Goal: Information Seeking & Learning: Learn about a topic

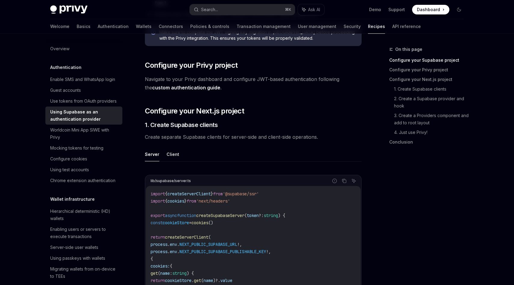
scroll to position [191, 0]
click at [182, 91] on link "custom authentication guide" at bounding box center [186, 88] width 68 height 6
type textarea "*"
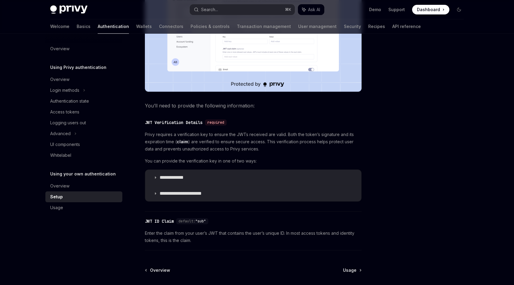
scroll to position [225, 0]
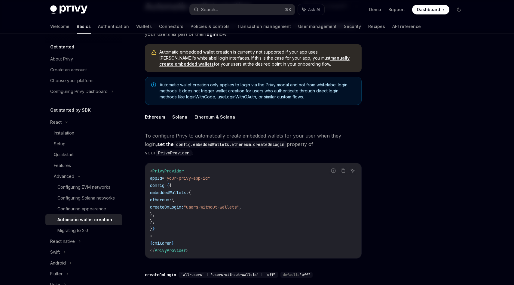
scroll to position [32, 0]
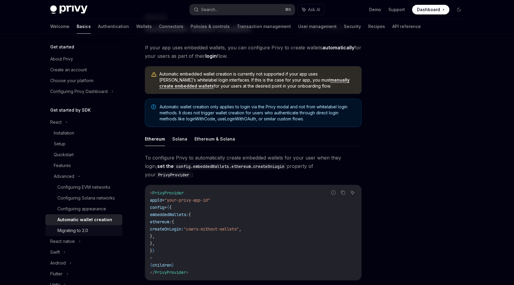
click at [81, 228] on div "Migrating to 2.0" at bounding box center [72, 230] width 31 height 7
type textarea "*"
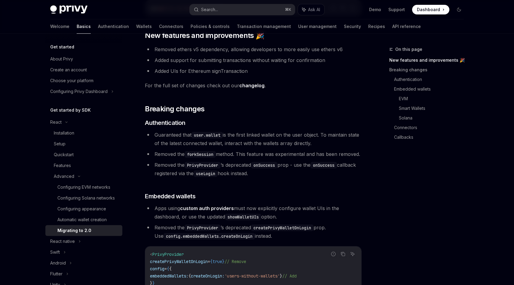
scroll to position [106, 0]
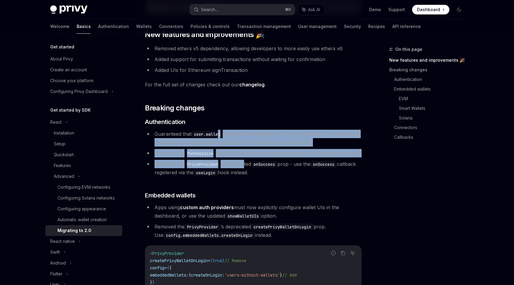
drag, startPoint x: 221, startPoint y: 131, endPoint x: 247, endPoint y: 172, distance: 48.8
click at [247, 172] on ul "Guaranteed that user.wallet is the first linked wallet on the user object. To m…" at bounding box center [253, 153] width 217 height 47
click at [247, 172] on span "Removed the PrivyProvider ’s deprecated onSuccess prop - use the onSuccess call…" at bounding box center [256, 168] width 202 height 14
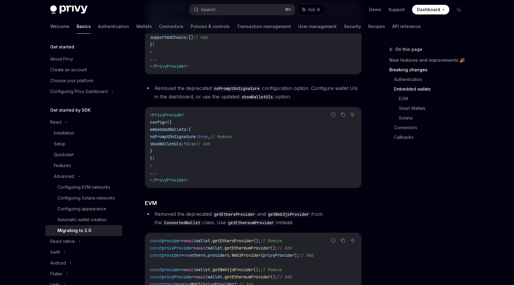
scroll to position [449, 0]
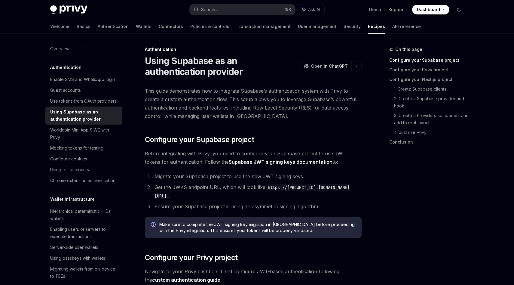
click at [229, 99] on span "This guide demonstrates how to integrate Supabase’s authentication system with …" at bounding box center [253, 104] width 217 height 34
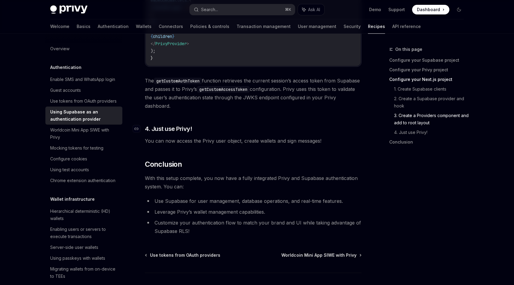
scroll to position [1485, 0]
